Goal: Find specific page/section: Find specific page/section

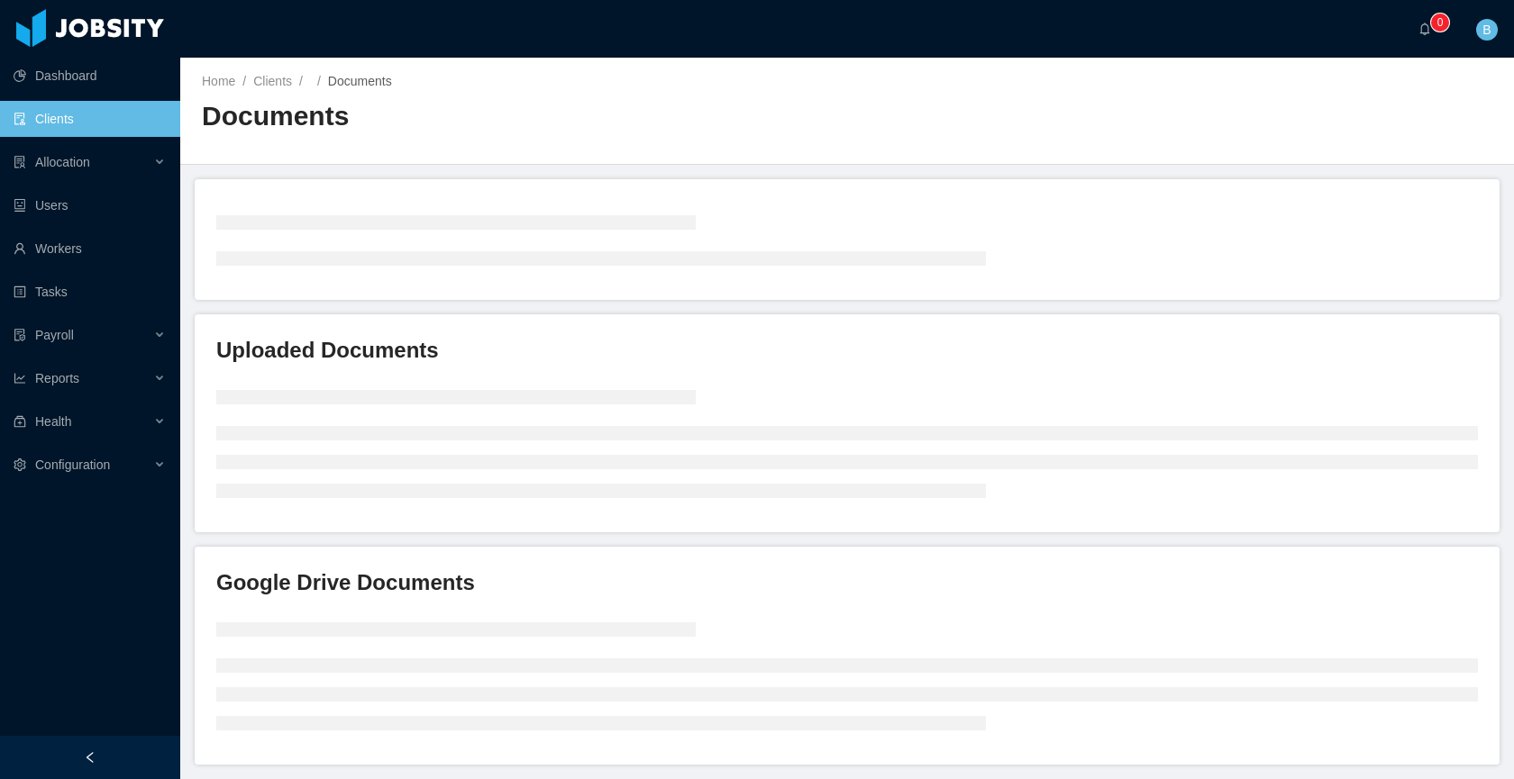
click at [296, 81] on span "Clients /" at bounding box center [281, 81] width 57 height 14
click at [278, 77] on link "Clients" at bounding box center [272, 81] width 39 height 14
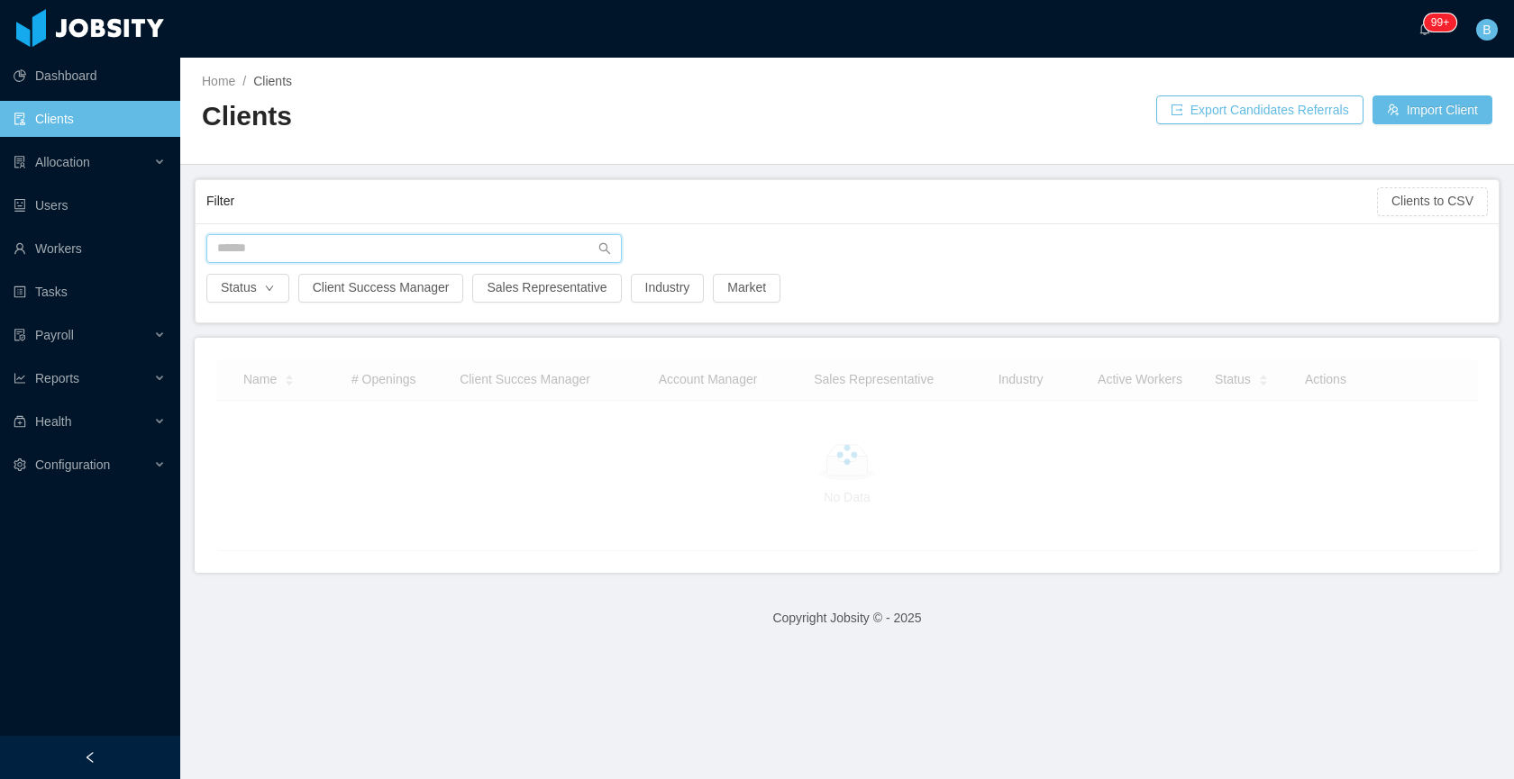
click at [365, 239] on input "text" at bounding box center [413, 248] width 415 height 29
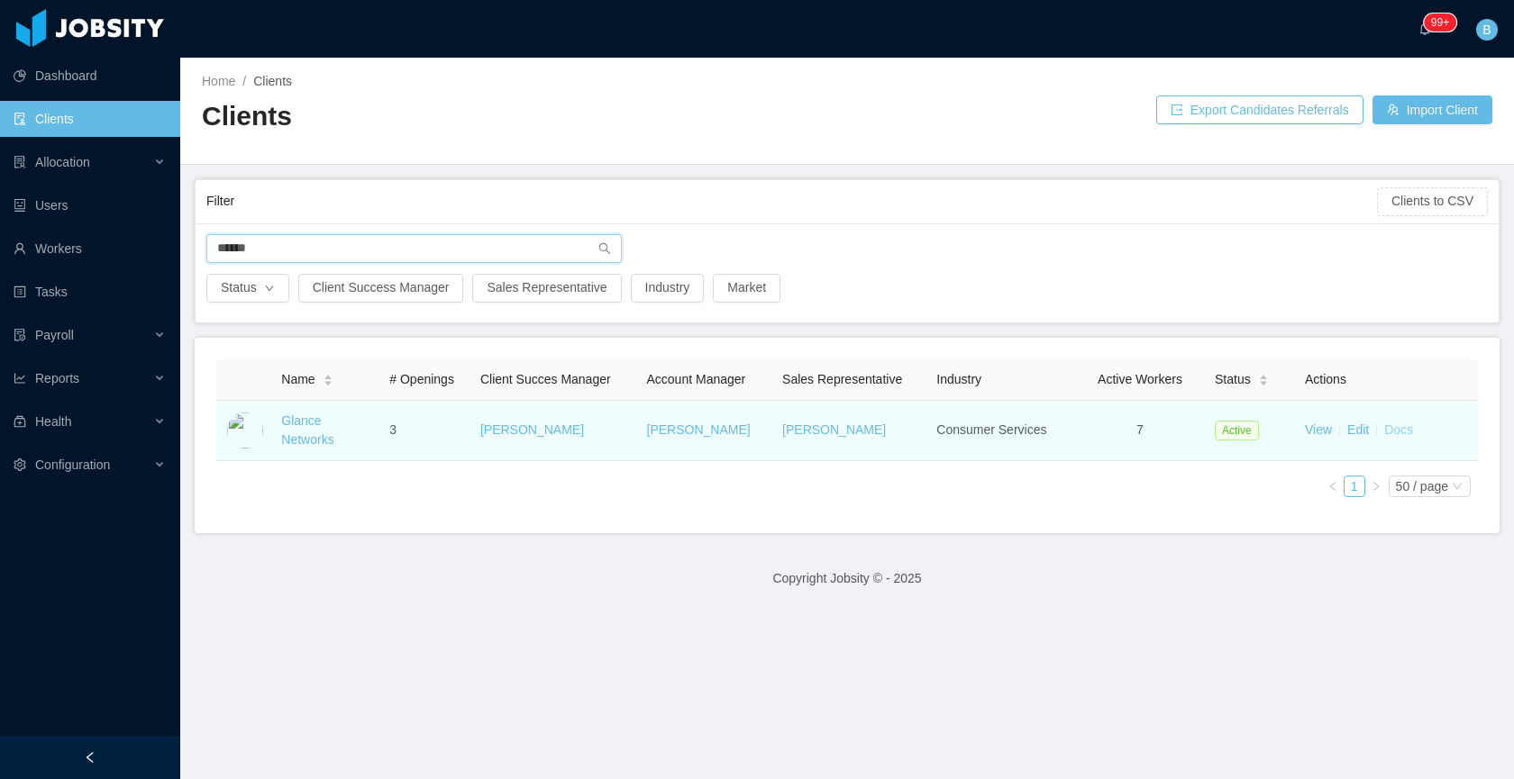
type input "******"
click at [1390, 433] on link "Docs" at bounding box center [1398, 430] width 29 height 14
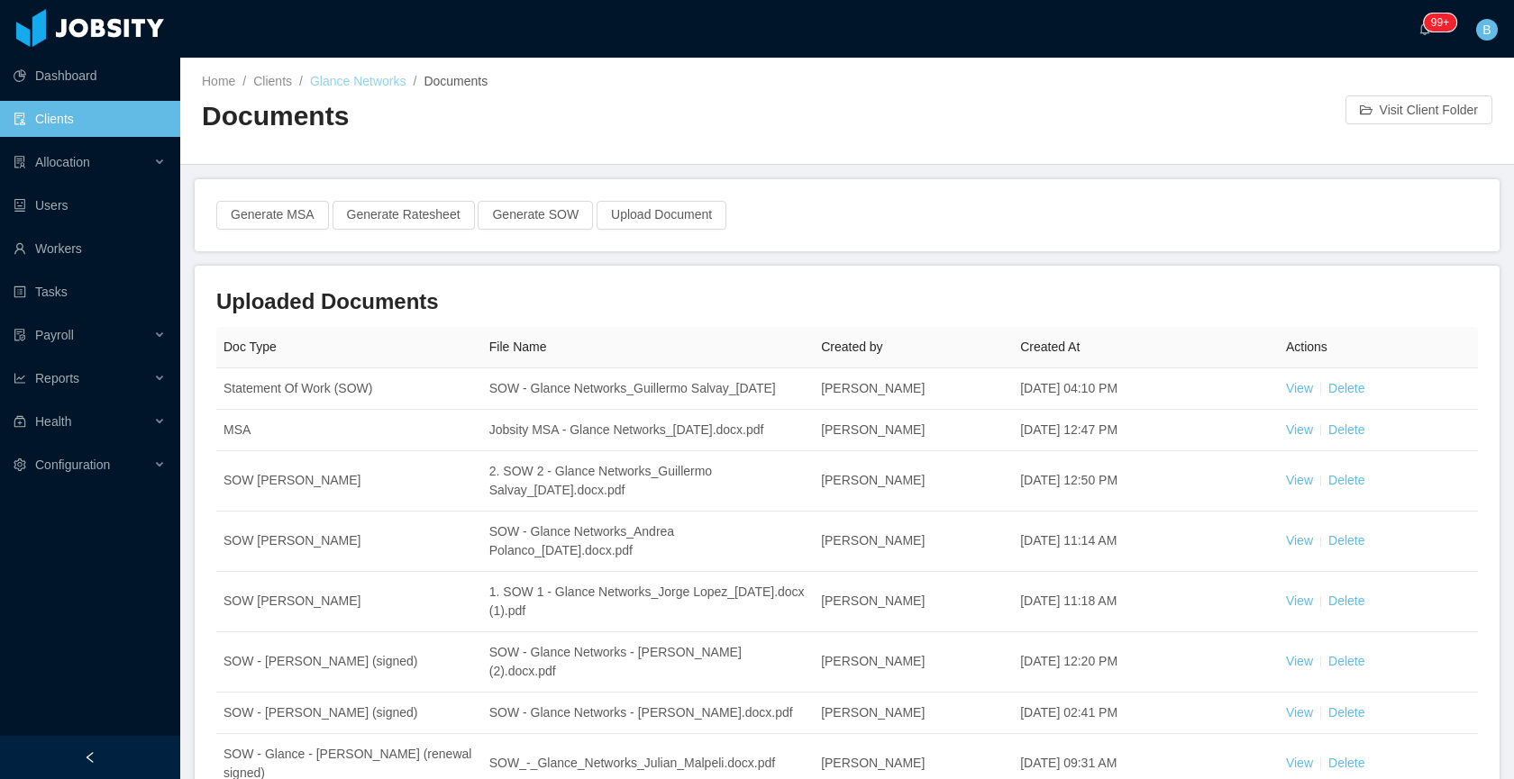
click at [345, 82] on link "Glance Networks" at bounding box center [358, 81] width 96 height 14
